Goal: Obtain resource: Obtain resource

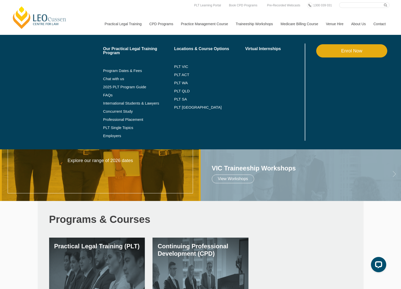
click at [101, 23] on link "Practical Legal Training" at bounding box center [123, 24] width 45 height 22
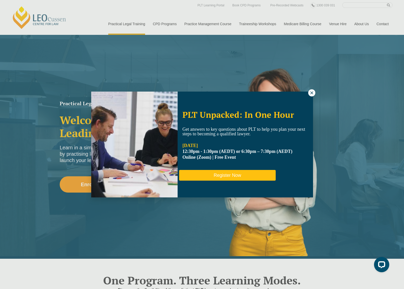
click at [215, 177] on button "Register Now" at bounding box center [227, 175] width 97 height 11
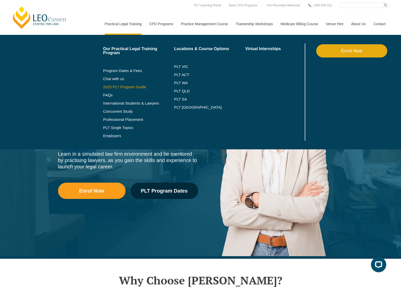
click at [103, 85] on link "2025 PLT Program Guide" at bounding box center [132, 87] width 58 height 4
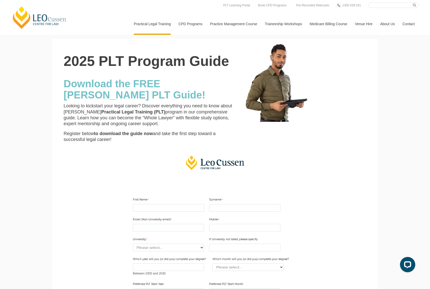
click at [0, 48] on html "Leo Cussen Centre for Law Search here Practical Legal Training Our Practical Le…" at bounding box center [215, 144] width 430 height 289
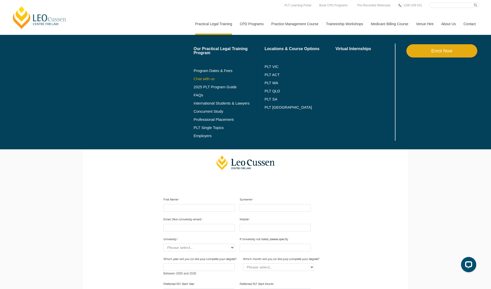
click at [194, 77] on link "Chat with us" at bounding box center [229, 79] width 71 height 4
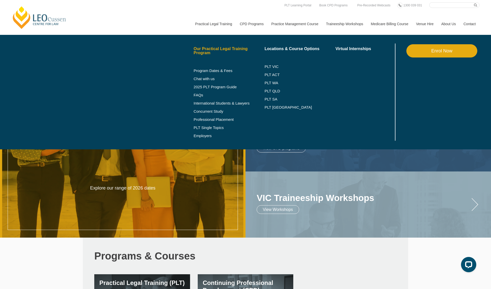
click at [194, 47] on link "Our Practical Legal Training Program" at bounding box center [229, 51] width 71 height 8
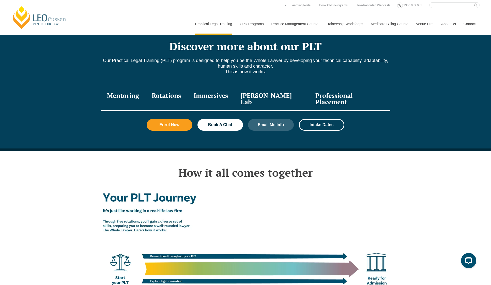
scroll to position [561, 0]
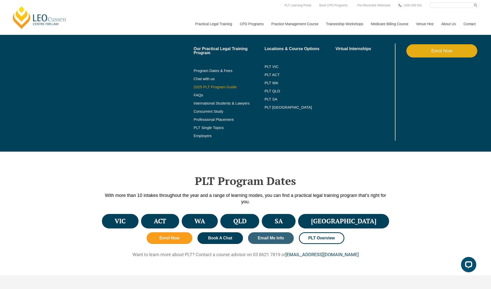
click at [194, 85] on link "2025 PLT Program Guide" at bounding box center [223, 87] width 58 height 4
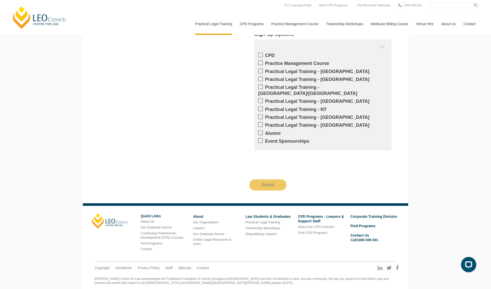
scroll to position [367, 0]
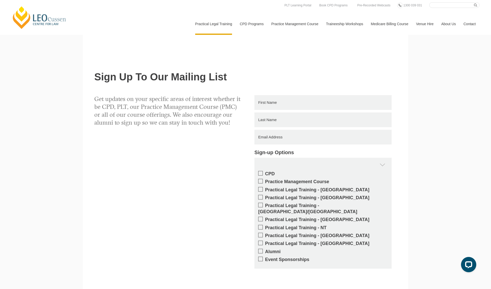
type input "Mirabeau"
type input "Albos"
type input "mirabeau_albos@yahoo.com"
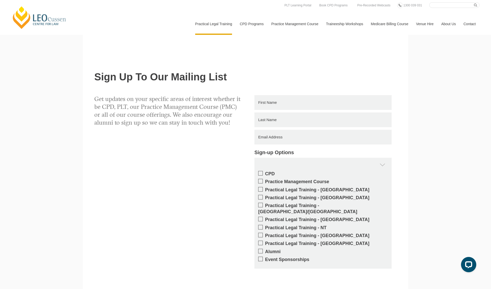
type input "0405742743"
select select "tfa_2183"
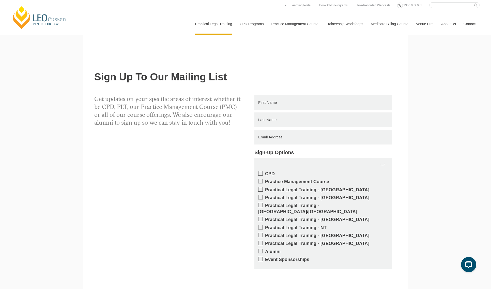
type input "cdu"
type input "2026"
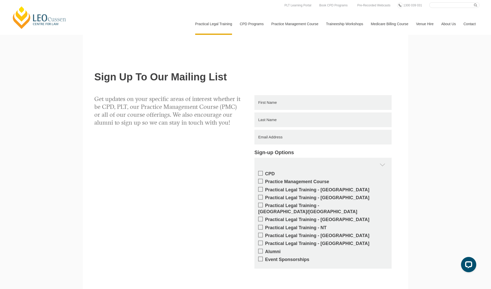
select select "tfa_2228"
click at [0, 0] on select "Please select... Online Full time Online Part time Onsite Full time Onsite Part…" at bounding box center [0, 0] width 0 height 0
select select "tfa_2385"
type input "2026"
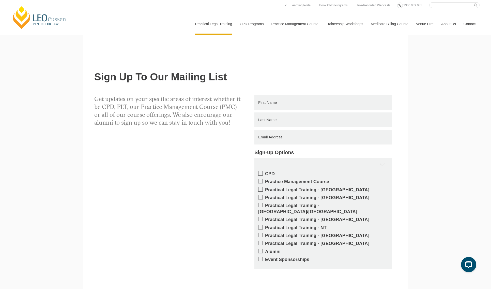
select select "tfa_2342"
select select "tfa_60"
click at [0, 0] on select "Please select... Email Facebook Instagram LinkedIn LSS Faculty Friend Website O…" at bounding box center [0, 0] width 0 height 0
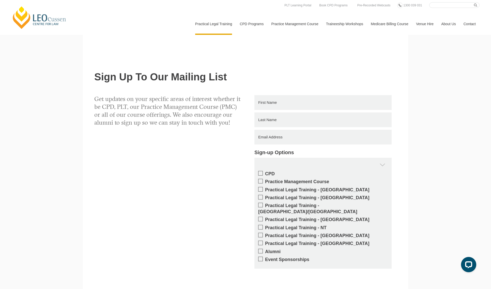
select select "tfa_2238"
click at [0, 0] on select "Please select... ACU St Patrick's University LSS Adelaide Uni Faculty Adelaide …" at bounding box center [0, 0] width 0 height 0
click at [163, 18] on input "Download" at bounding box center [184, 12] width 43 height 12
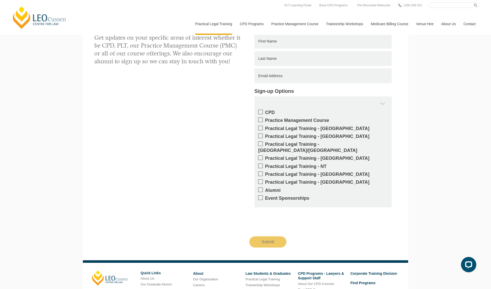
scroll to position [456, 0]
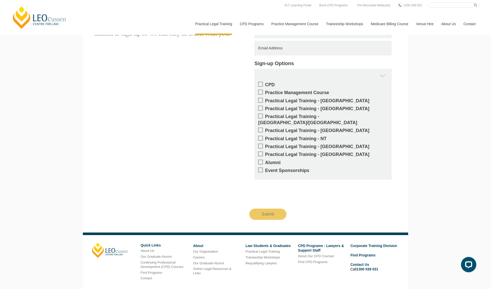
click at [0, 0] on select "Please select... ACU St Patrick's University LSS Adelaide Uni Faculty Adelaide …" at bounding box center [0, 0] width 0 height 0
